Goal: Task Accomplishment & Management: Complete application form

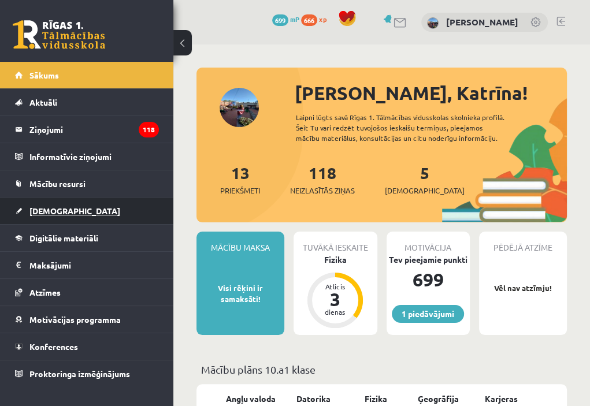
click at [66, 204] on link "[DEMOGRAPHIC_DATA]" at bounding box center [87, 211] width 144 height 27
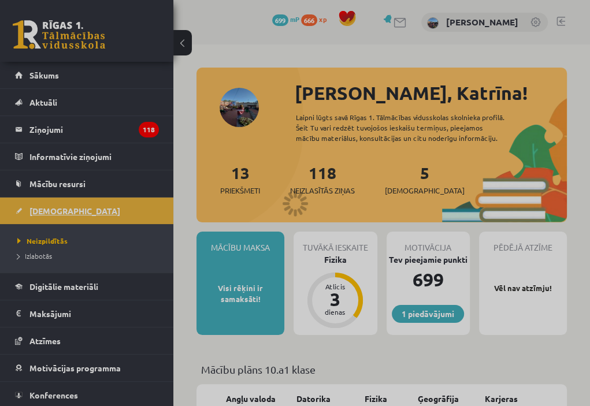
click at [66, 204] on div at bounding box center [295, 203] width 590 height 406
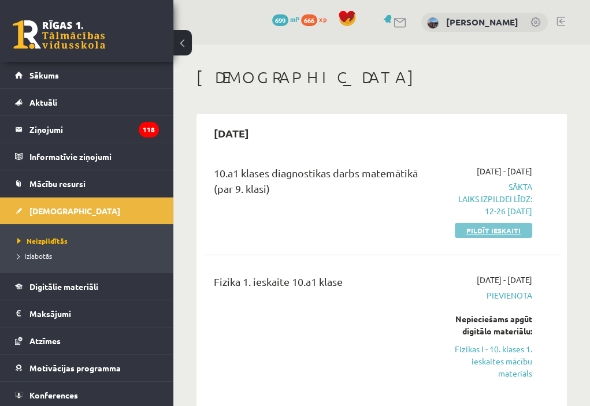
click at [510, 225] on link "Pildīt ieskaiti" at bounding box center [493, 230] width 77 height 15
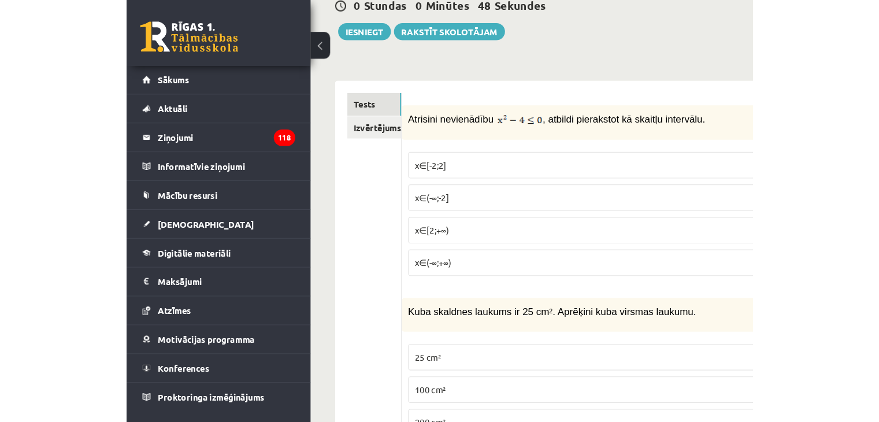
scroll to position [120, 0]
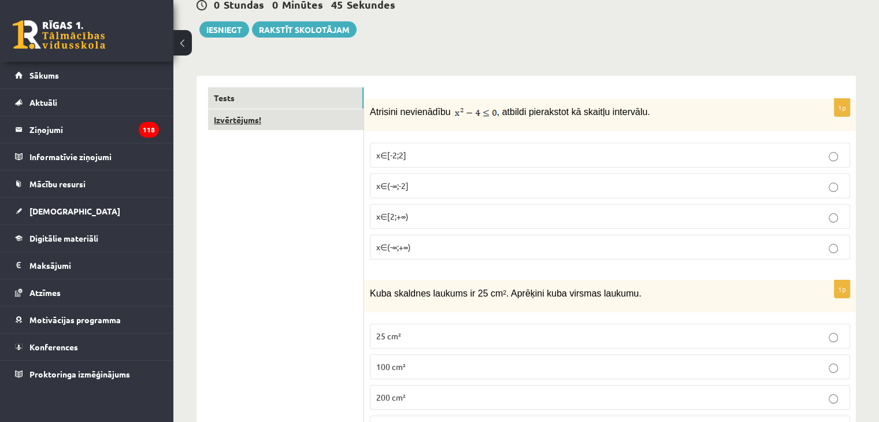
click at [264, 122] on link "Izvērtējums!" at bounding box center [285, 119] width 155 height 21
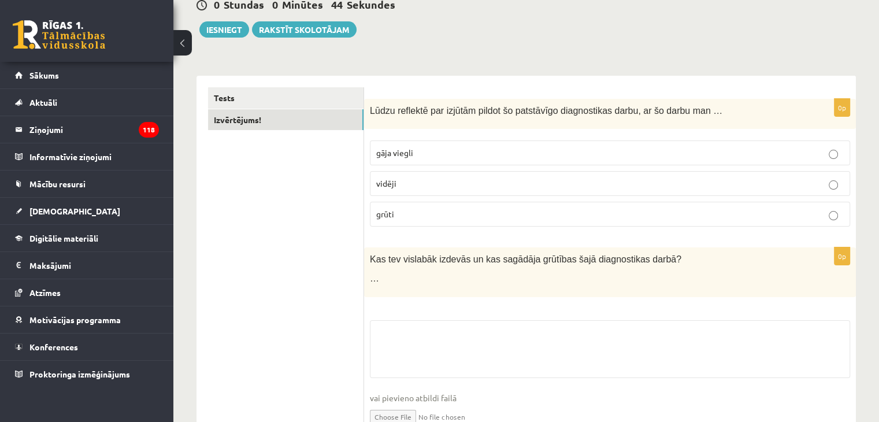
click at [414, 156] on p "gāja viegli" at bounding box center [610, 153] width 468 height 12
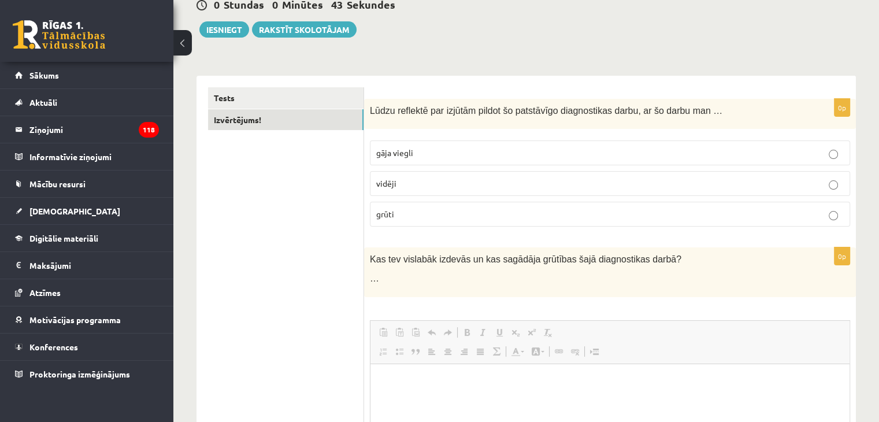
scroll to position [0, 0]
click at [422, 336] on link "Paste from Word" at bounding box center [416, 332] width 16 height 15
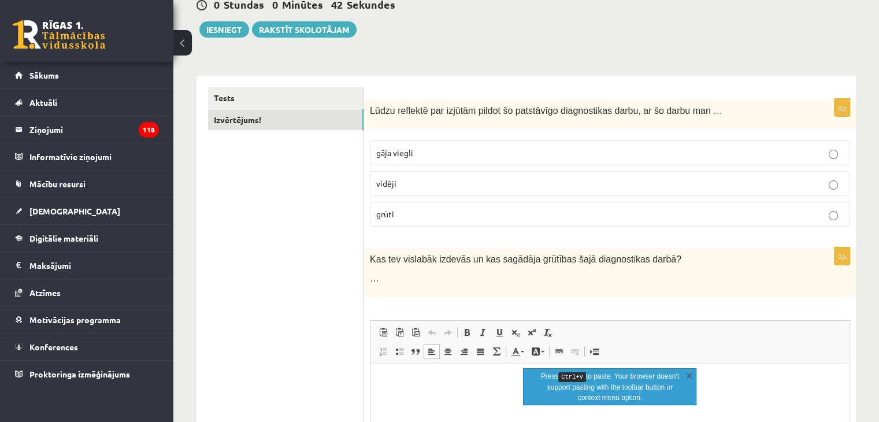
click at [419, 397] on html at bounding box center [610, 381] width 479 height 35
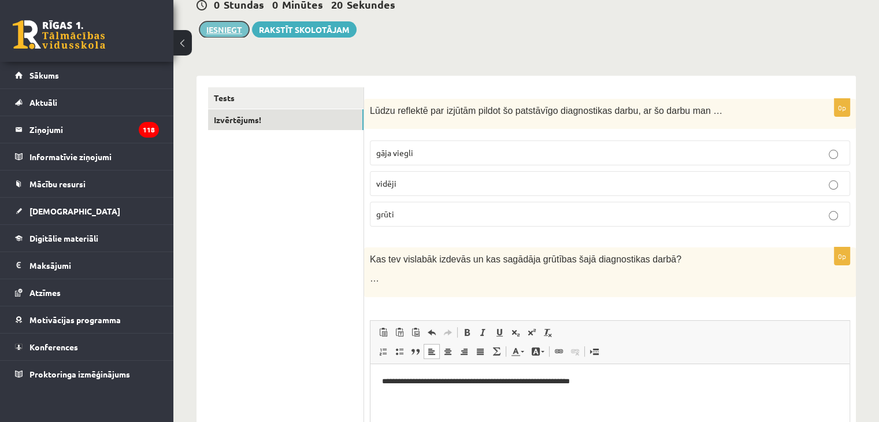
click at [224, 31] on button "Iesniegt" at bounding box center [224, 29] width 50 height 16
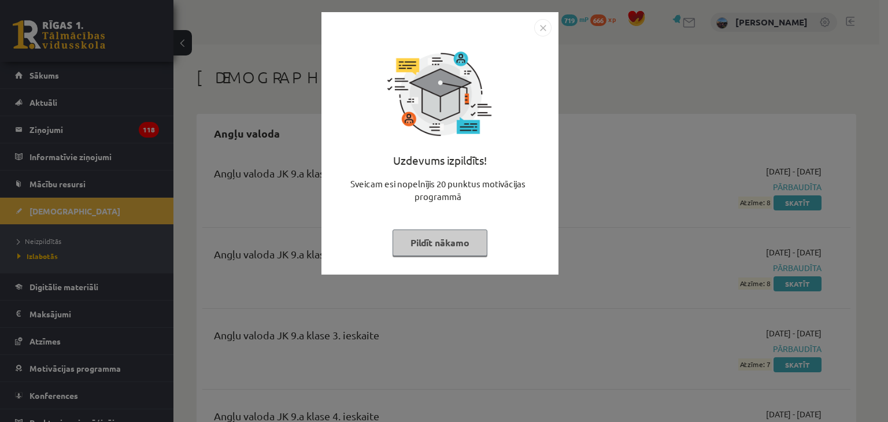
click at [455, 244] on button "Pildīt nākamo" at bounding box center [439, 242] width 95 height 27
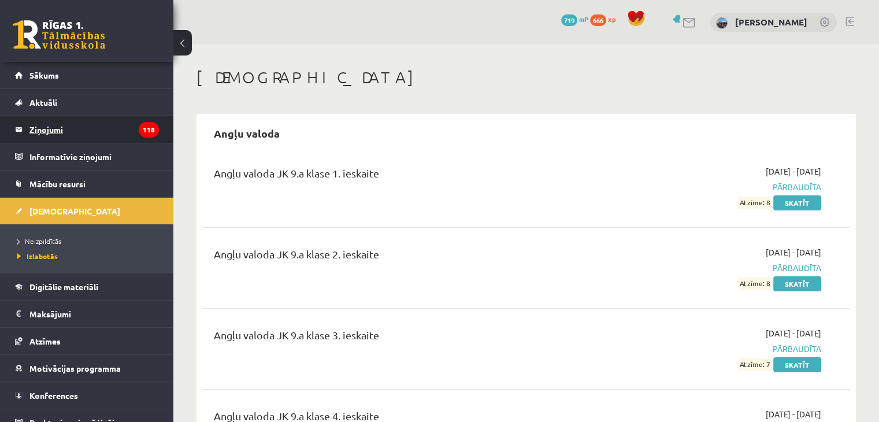
click at [81, 121] on legend "Ziņojumi 118" at bounding box center [93, 129] width 129 height 27
